Goal: Information Seeking & Learning: Check status

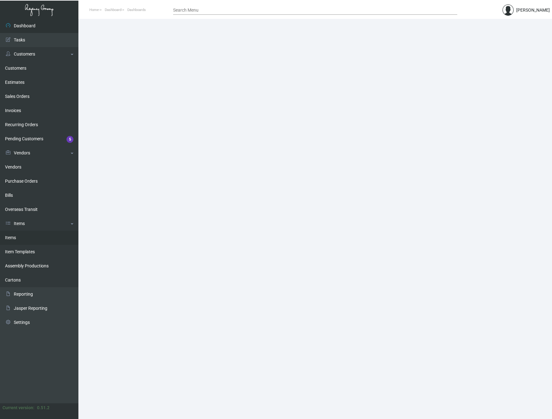
click at [13, 239] on link "Items" at bounding box center [39, 237] width 78 height 14
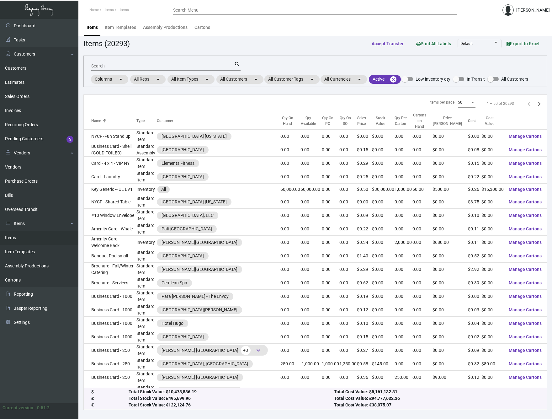
click at [140, 63] on div "Search" at bounding box center [162, 66] width 143 height 10
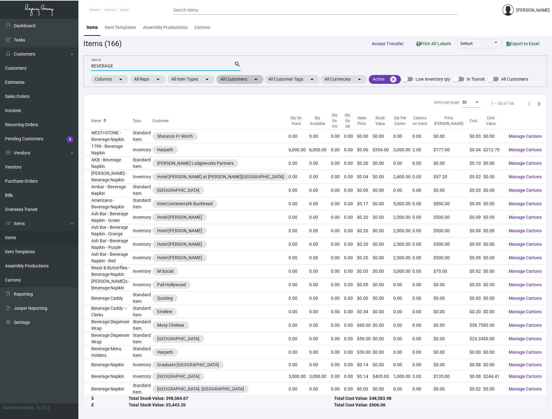
type input "BEVERAGE"
click at [247, 81] on mat-chip "All Customers arrow_drop_down" at bounding box center [239, 79] width 47 height 9
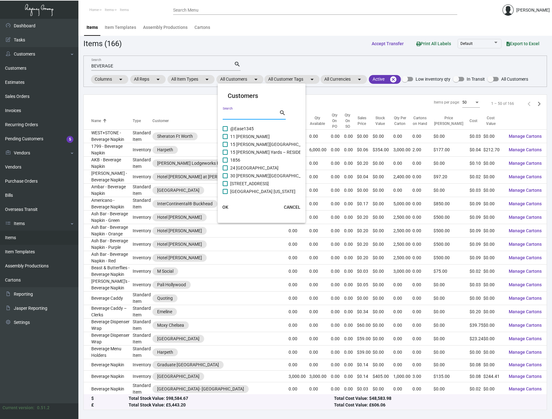
click at [239, 115] on input "Search" at bounding box center [251, 114] width 56 height 5
type input "1"
click at [225, 144] on span at bounding box center [225, 144] width 5 height 5
click at [225, 147] on input "HPG/1 [GEOGRAPHIC_DATA]" at bounding box center [225, 147] width 0 height 0
checkbox input "true"
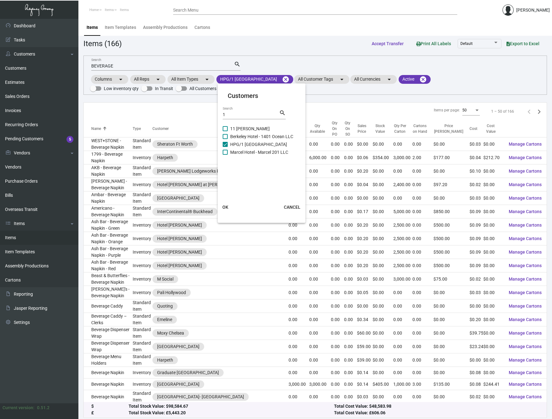
click at [225, 206] on span "OK" at bounding box center [225, 206] width 6 height 5
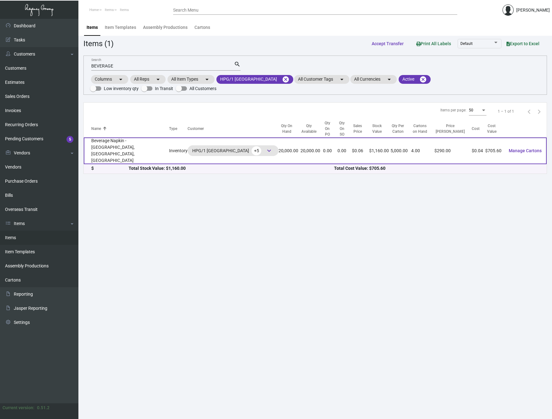
click at [122, 140] on td "Beverage Napkin - [GEOGRAPHIC_DATA], [GEOGRAPHIC_DATA], [GEOGRAPHIC_DATA]" at bounding box center [126, 150] width 85 height 27
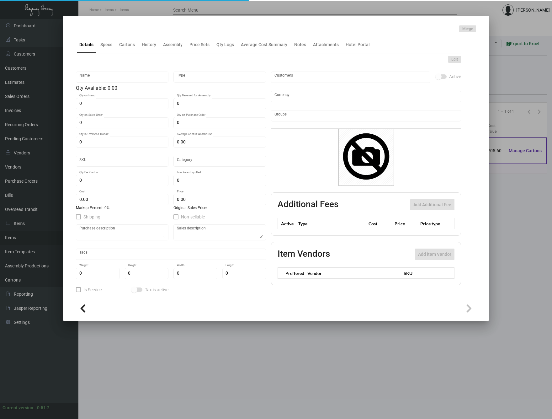
type input "Beverage Napkin - [GEOGRAPHIC_DATA], [GEOGRAPHIC_DATA], [GEOGRAPHIC_DATA]"
type input "Inventory"
type input "20,000"
type input "$ 4.96"
type input "23"
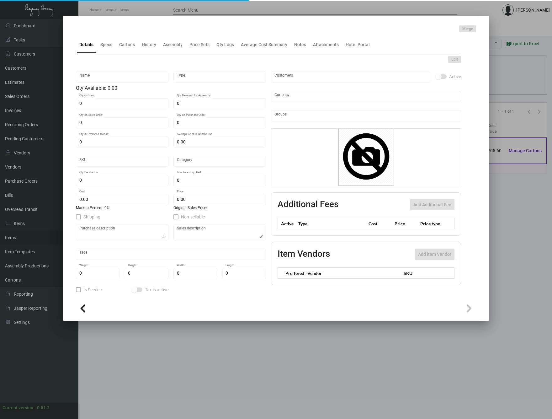
type input "Standard"
type input "5,000"
type input "20,000"
type input "$ 0.03528"
type input "$ 0.058"
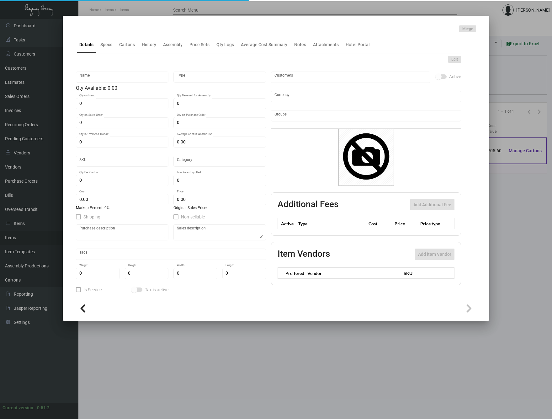
checkbox input "true"
type input "United States Dollar $"
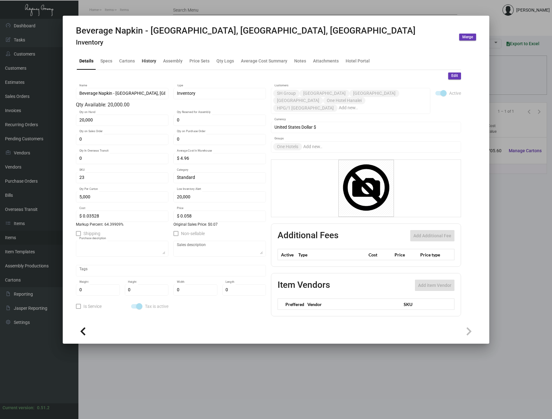
click at [151, 60] on div "History" at bounding box center [149, 61] width 14 height 7
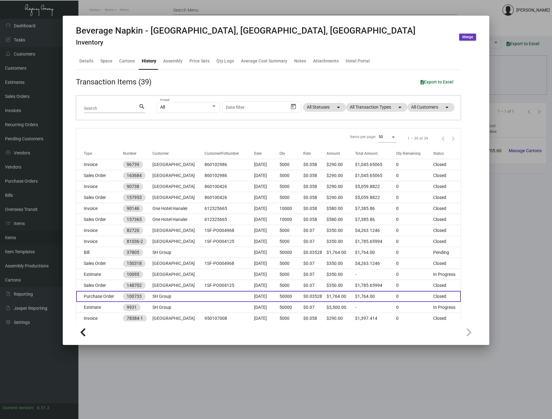
click at [107, 296] on td "Purchase Order" at bounding box center [99, 296] width 47 height 11
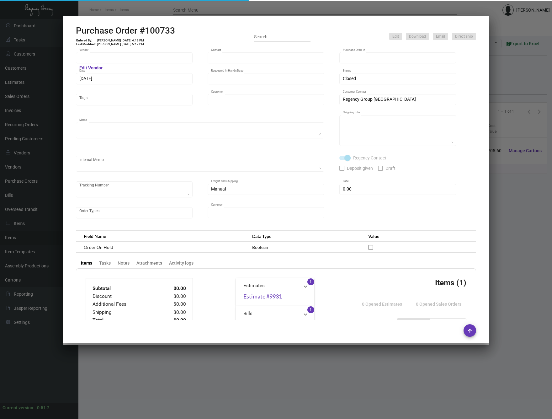
type input "Napkins Only"
type input "[PERSON_NAME]"
type input "100733"
type input "[DATE]"
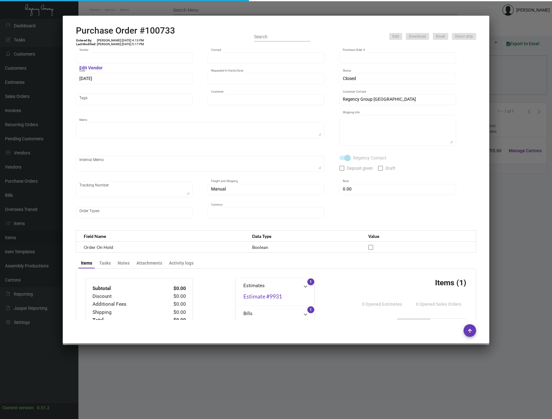
type input "SH Group"
type textarea "Ship via UPS Ground Acct# 1AY276."
type textarea "Regency Group NJ - [PERSON_NAME] [STREET_ADDRESS]"
checkbox input "true"
type input "$ 0.00"
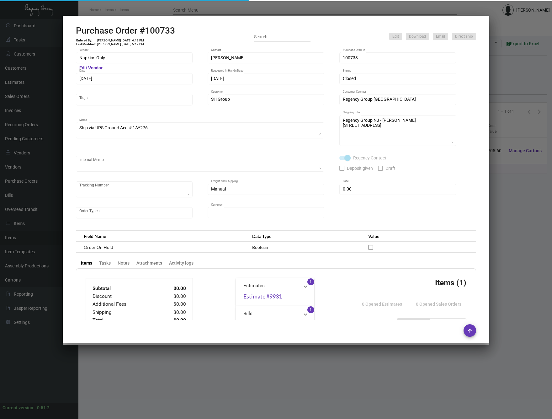
type input "United States Dollar $"
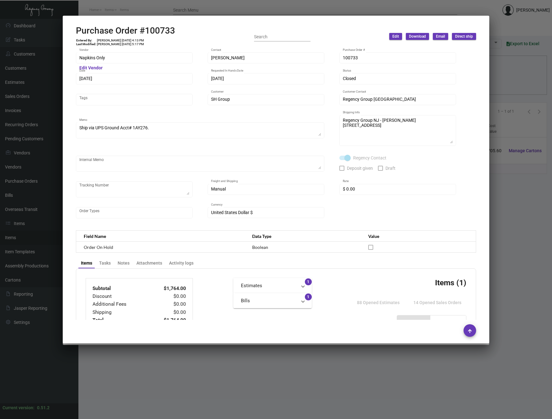
click at [237, 374] on div at bounding box center [276, 209] width 552 height 419
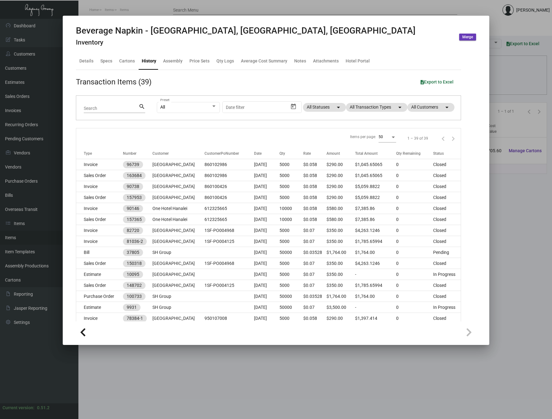
click at [237, 374] on div at bounding box center [276, 209] width 552 height 419
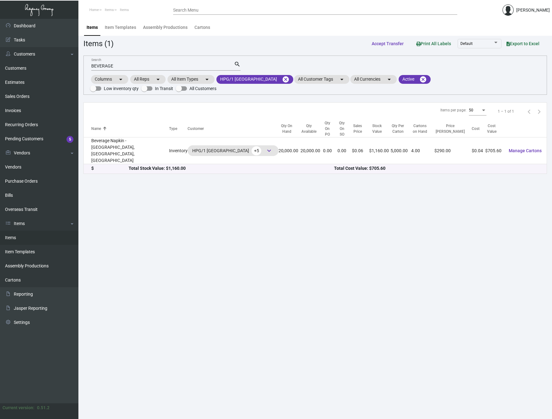
click at [114, 170] on main "Items Item Templates Assembly Productions Cartons Items (1) Accept Transfer Pri…" at bounding box center [314, 219] width 473 height 400
